Goal: Find contact information: Find contact information

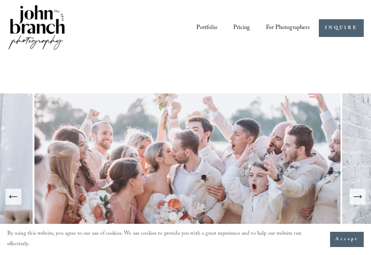
click at [349, 240] on span "Accept" at bounding box center [347, 239] width 23 height 7
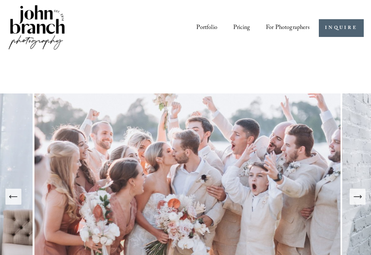
click at [362, 198] on icon "Next Slide" at bounding box center [358, 197] width 10 height 10
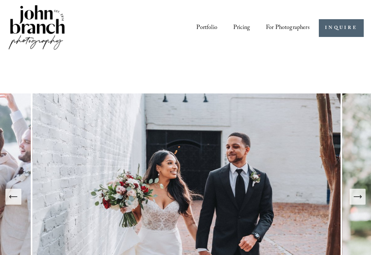
click at [358, 199] on icon "Next Slide" at bounding box center [358, 197] width 10 height 10
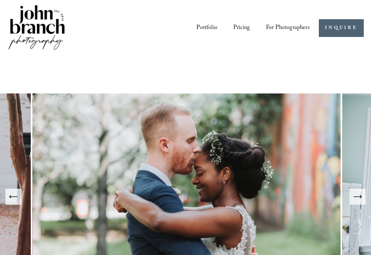
click at [354, 199] on icon "Next Slide" at bounding box center [358, 197] width 10 height 10
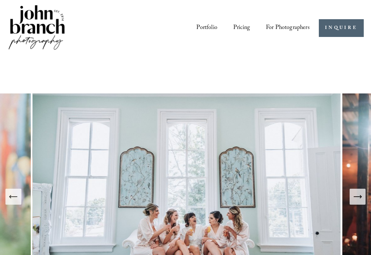
click at [355, 199] on icon "Next Slide" at bounding box center [358, 197] width 10 height 10
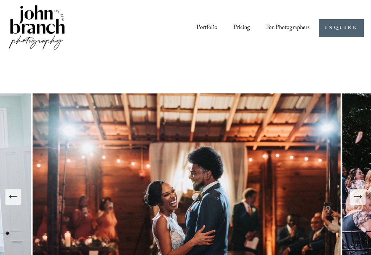
click at [355, 197] on icon "Next Slide" at bounding box center [358, 197] width 10 height 10
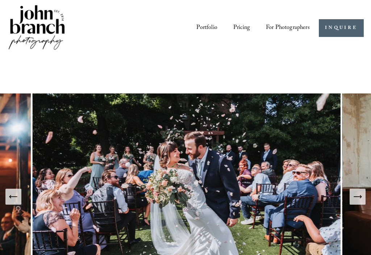
click at [357, 196] on icon "Next Slide" at bounding box center [358, 197] width 10 height 10
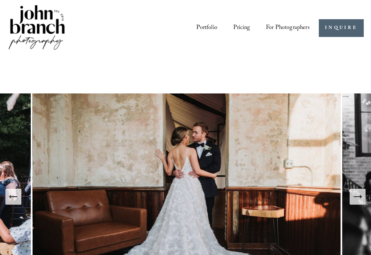
click at [0, 0] on div at bounding box center [0, 0] width 0 height 0
click at [187, 112] on link "Portfolio" at bounding box center [185, 119] width 55 height 15
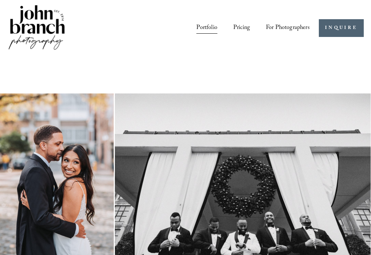
click at [0, 0] on div at bounding box center [0, 0] width 0 height 0
click at [194, 173] on div "Loving What You See? 💍✨ Imagine your love story captured just like this—natural…" at bounding box center [271, 155] width 170 height 171
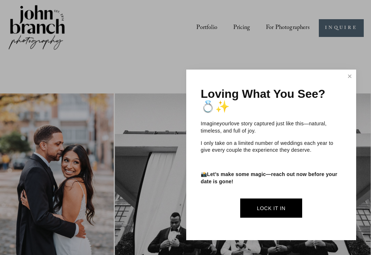
click at [289, 207] on link "Lock It In" at bounding box center [271, 208] width 62 height 19
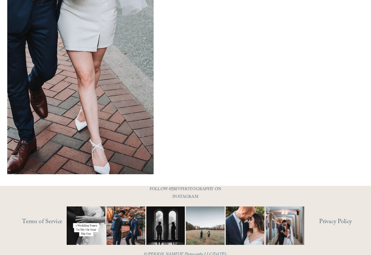
scroll to position [732, 0]
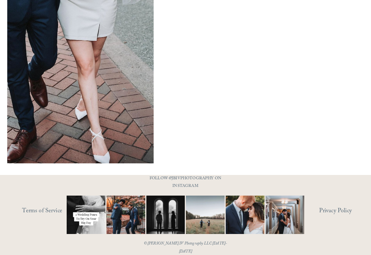
click at [87, 222] on img at bounding box center [86, 215] width 58 height 39
